Goal: Check status: Check status

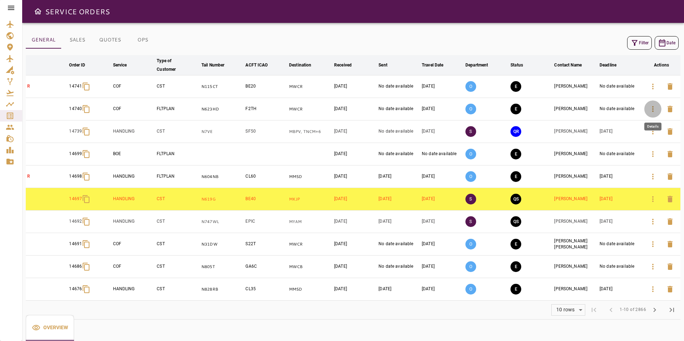
click at [650, 113] on button "button" at bounding box center [652, 108] width 17 height 17
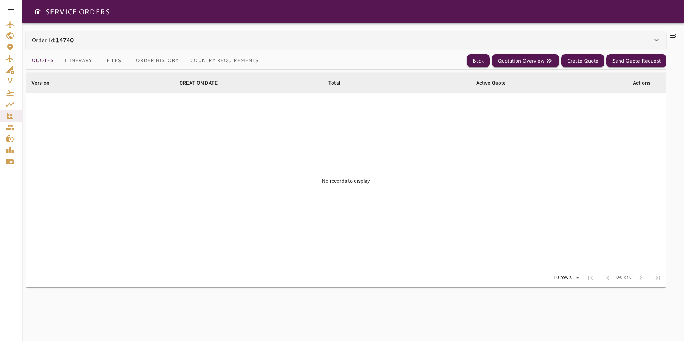
click at [259, 48] on div "Order Id: 14740" at bounding box center [346, 39] width 641 height 17
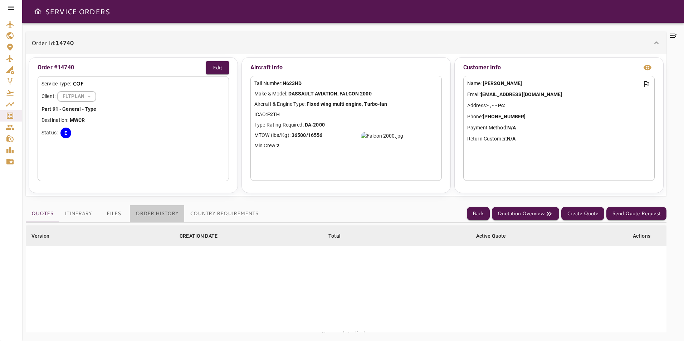
click at [143, 218] on button "Order History" at bounding box center [157, 213] width 54 height 17
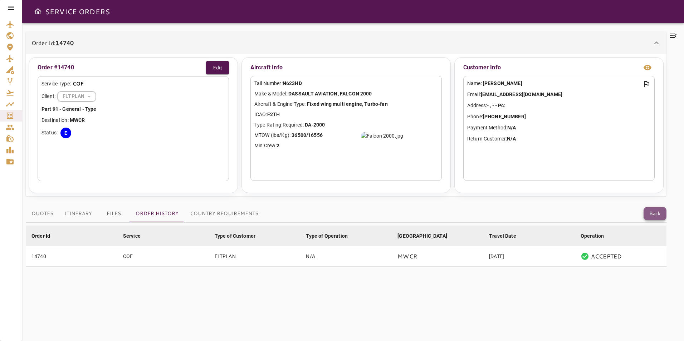
click at [663, 216] on button "Back" at bounding box center [654, 213] width 23 height 13
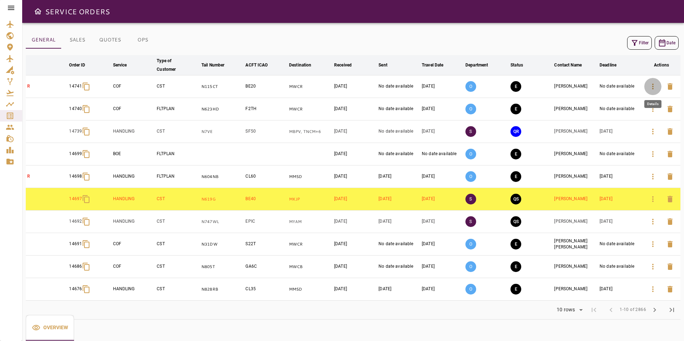
click at [648, 87] on button "button" at bounding box center [652, 86] width 17 height 17
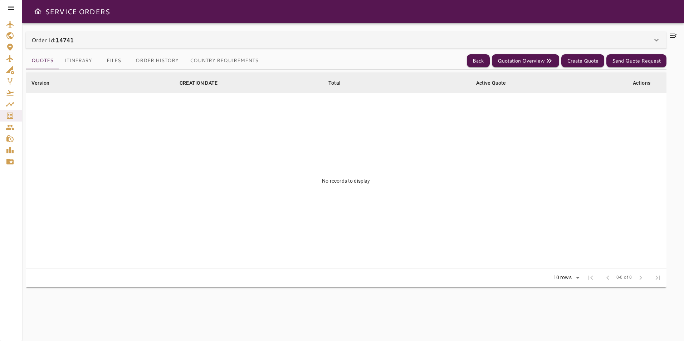
click at [252, 40] on div "Order Id: 14741" at bounding box center [341, 40] width 621 height 9
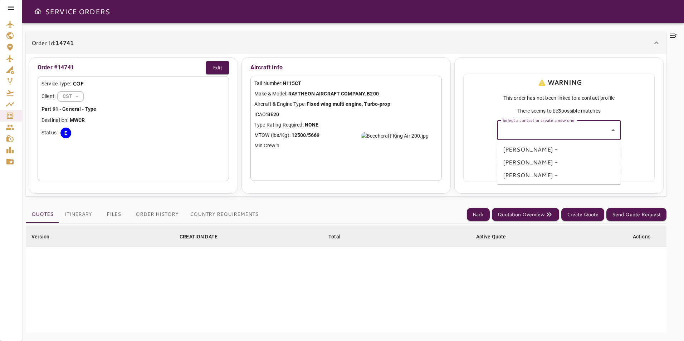
click at [575, 131] on input "Select a contact or create a new one" at bounding box center [553, 130] width 106 height 14
click at [575, 127] on input "Select a contact or create a new one" at bounding box center [553, 130] width 106 height 14
click at [543, 170] on li "[PERSON_NAME] -" at bounding box center [558, 175] width 123 height 13
type input "**********"
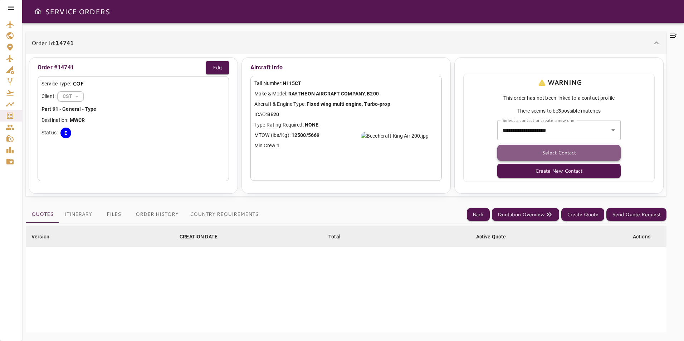
click at [535, 158] on button "Select Contact" at bounding box center [558, 153] width 123 height 16
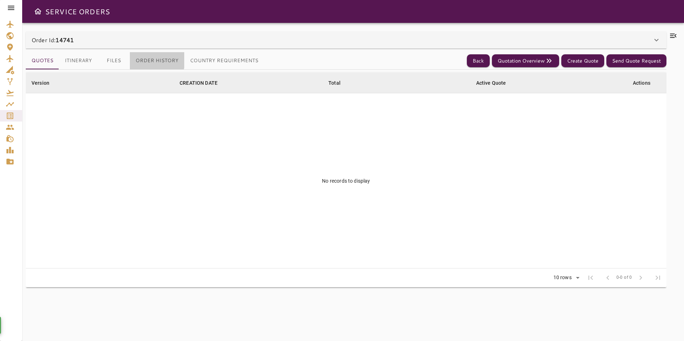
click at [145, 59] on button "Order History" at bounding box center [157, 60] width 54 height 17
click at [167, 61] on button "Order History" at bounding box center [157, 60] width 54 height 17
